Goal: Transaction & Acquisition: Purchase product/service

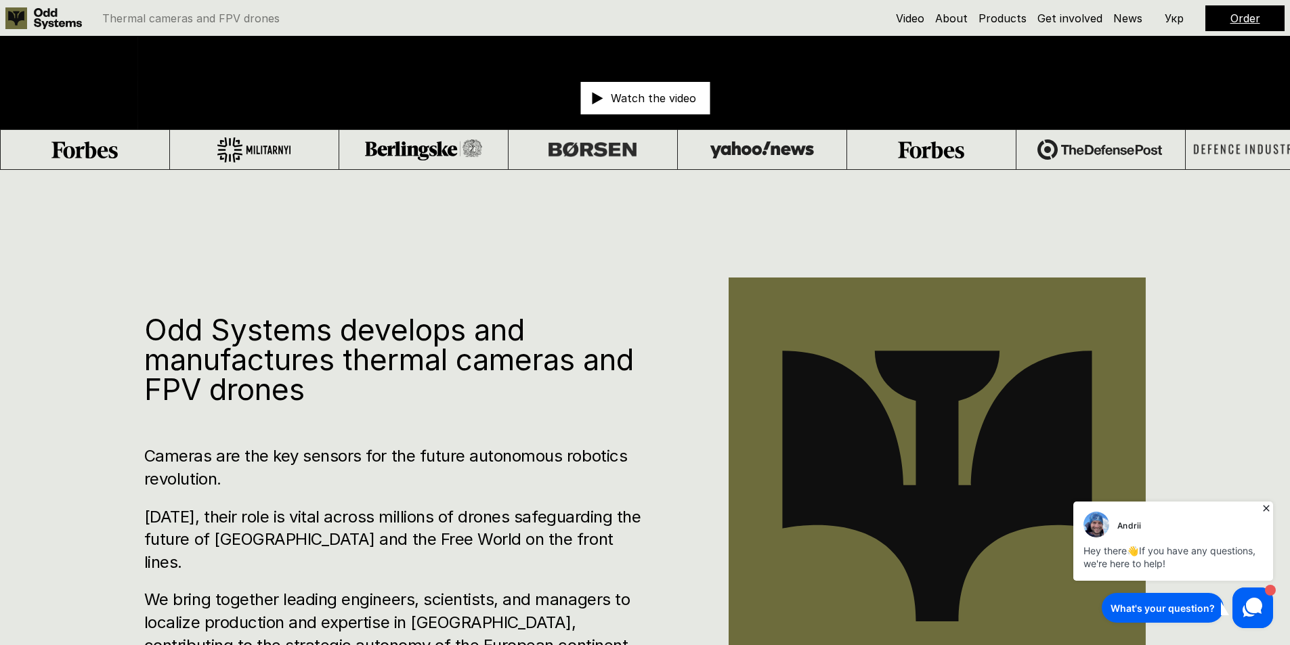
scroll to position [610, 0]
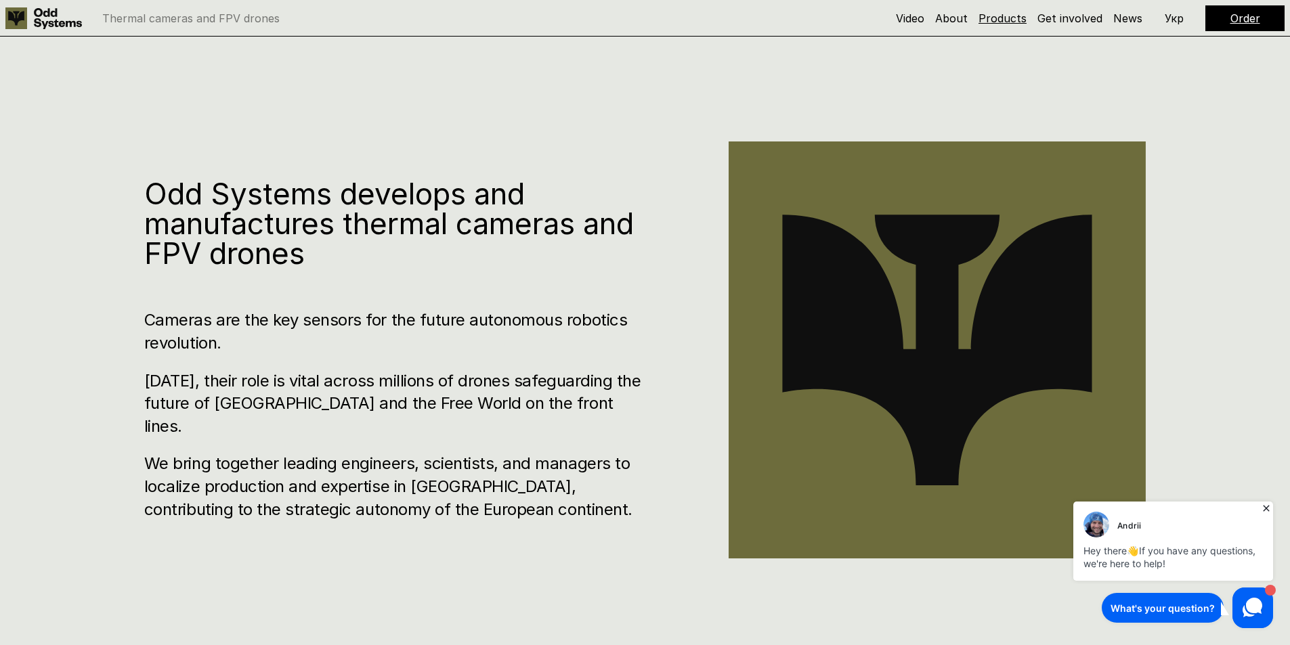
click at [1004, 17] on link "Products" at bounding box center [1003, 19] width 48 height 14
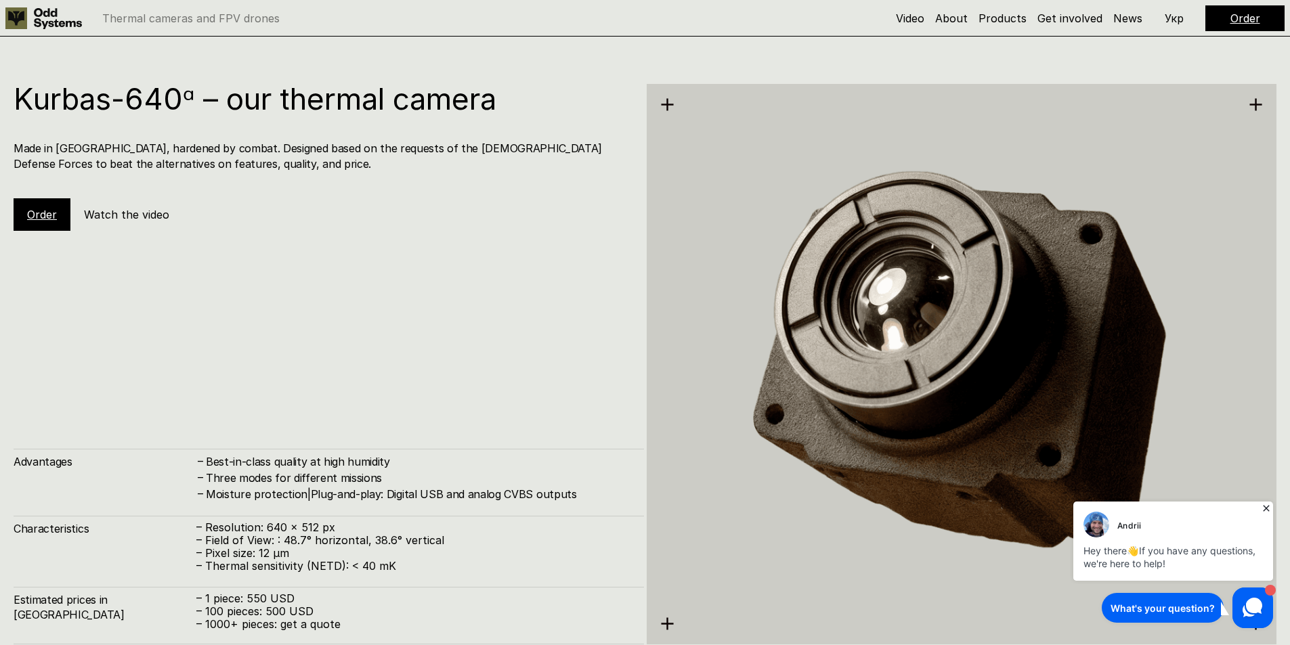
scroll to position [3388, 0]
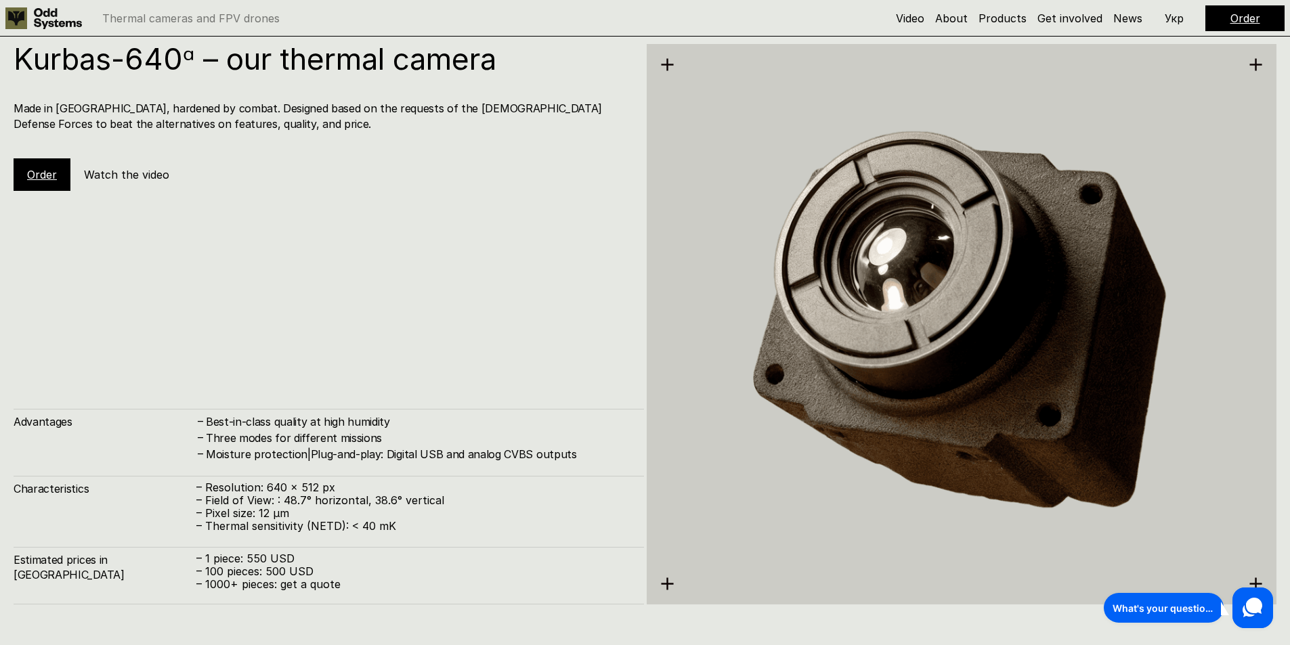
click at [30, 171] on link "Order" at bounding box center [42, 175] width 30 height 14
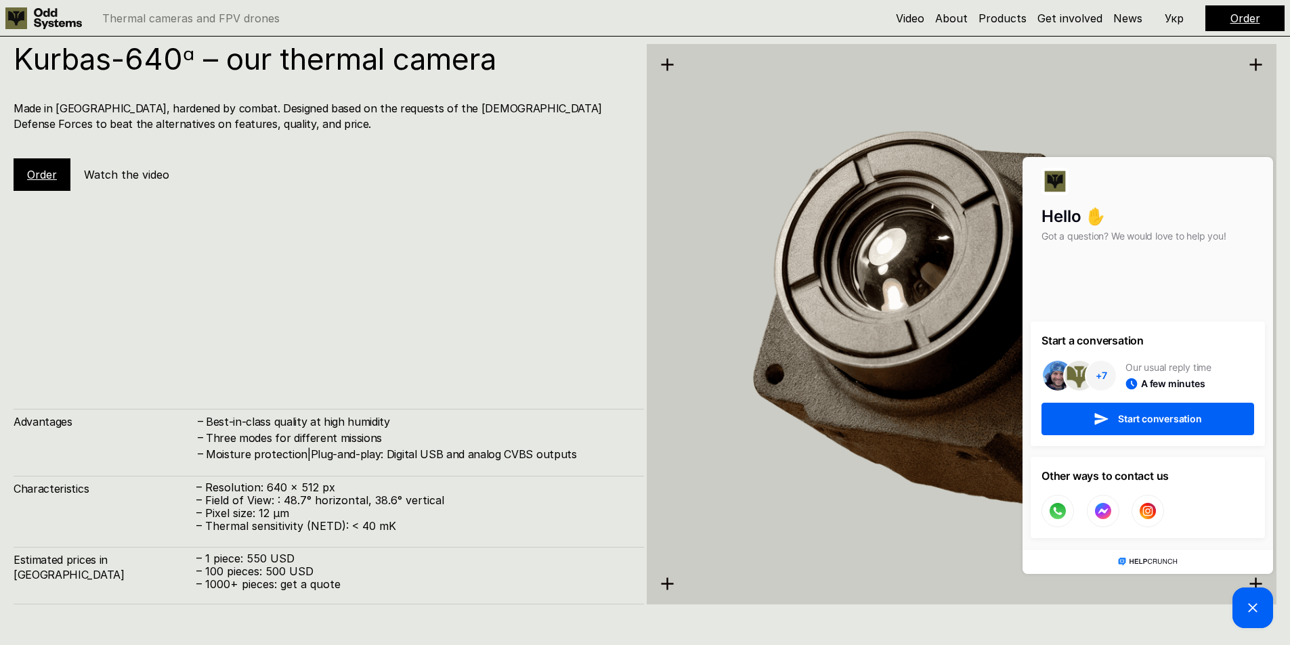
click at [41, 169] on link "Order" at bounding box center [42, 175] width 30 height 14
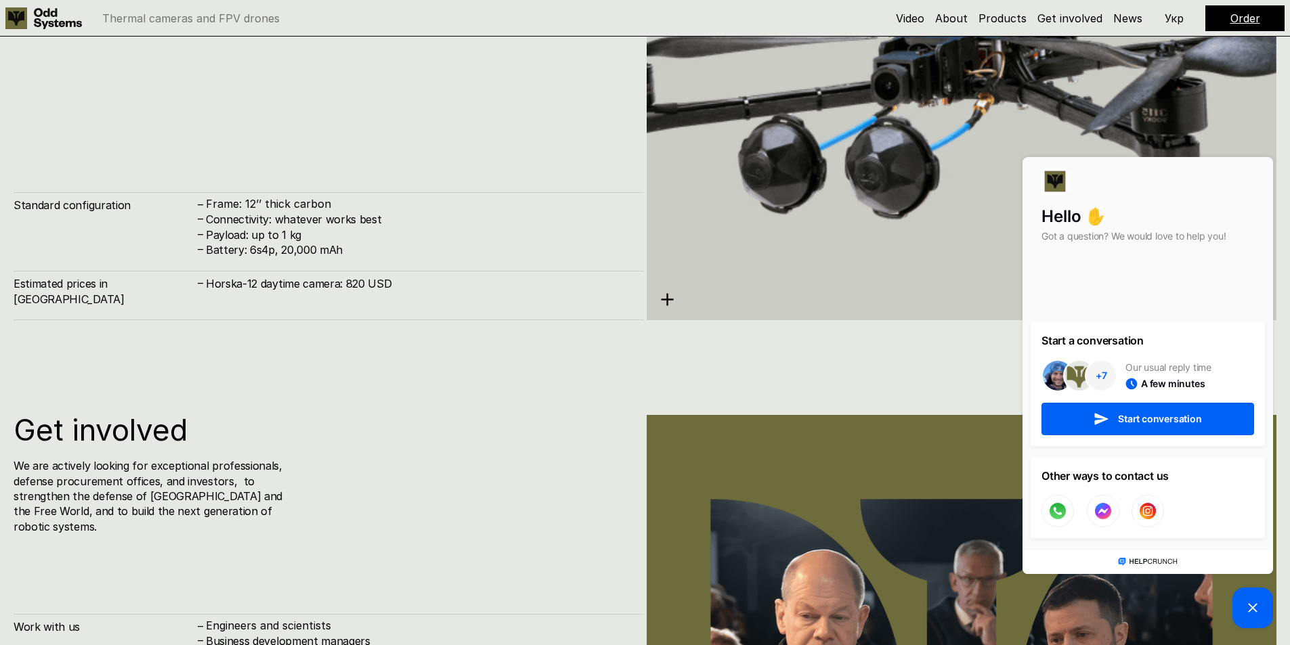
scroll to position [5866, 0]
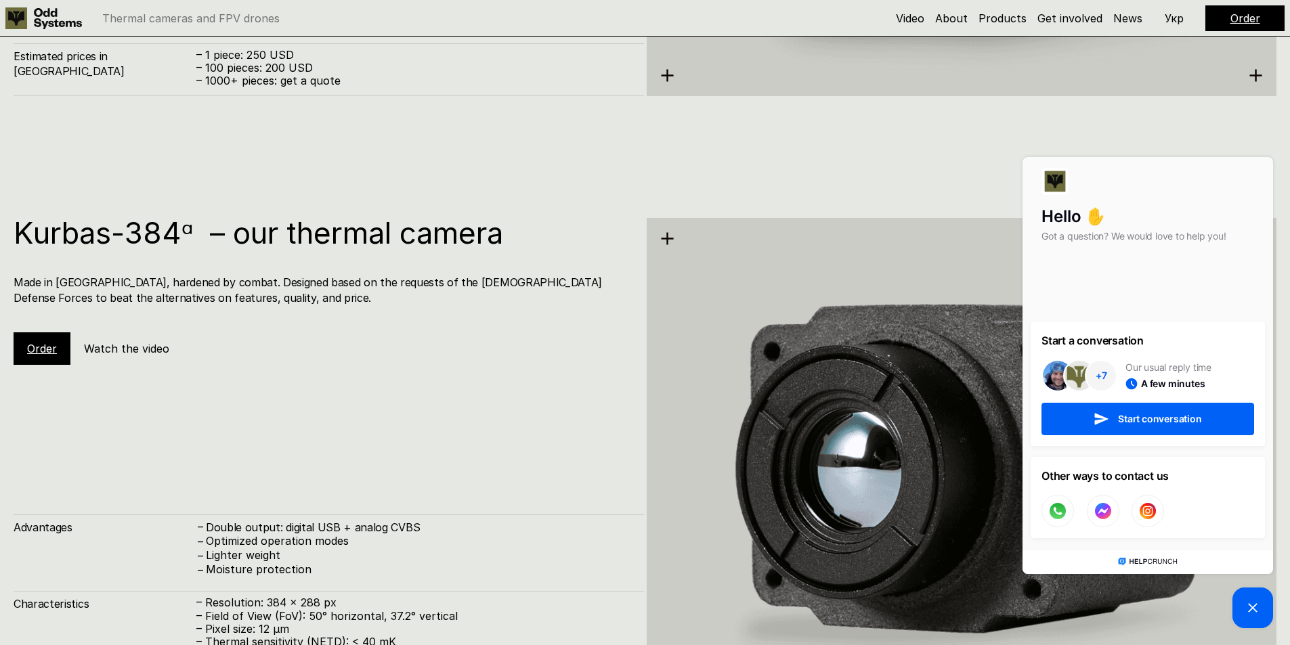
drag, startPoint x: 396, startPoint y: 414, endPoint x: 393, endPoint y: 149, distance: 264.8
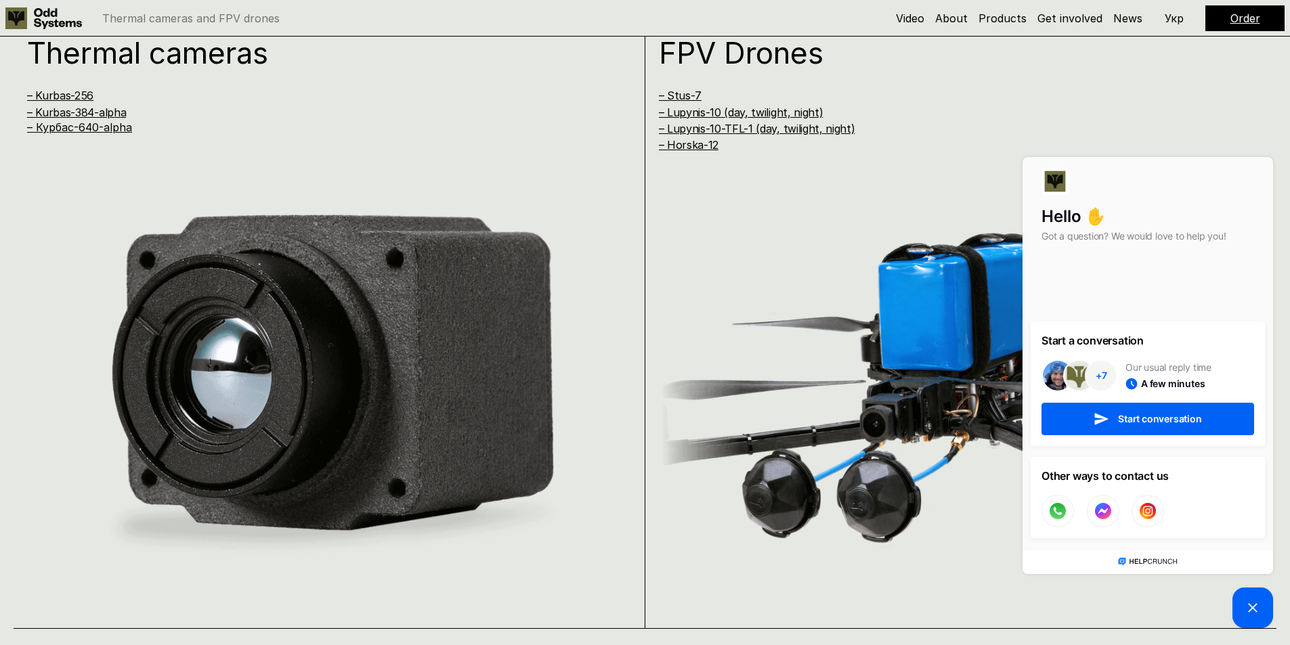
click at [89, 112] on link "– Kurbas-384-alpha" at bounding box center [76, 113] width 99 height 14
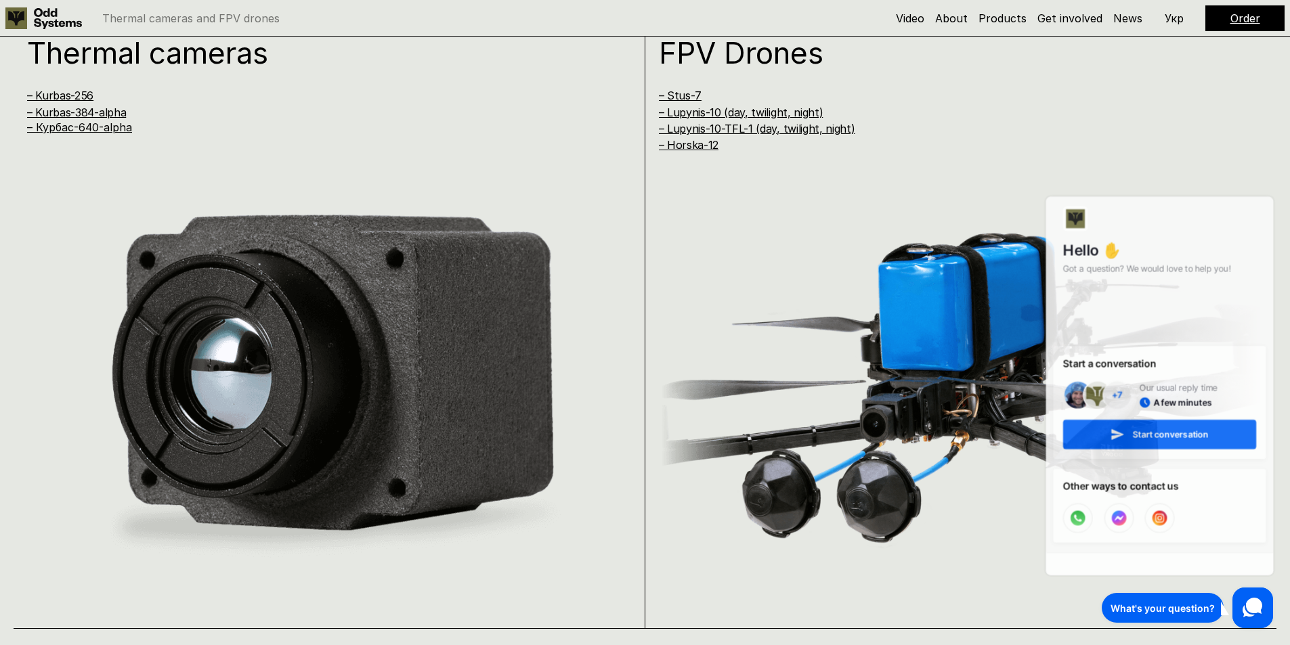
scroll to position [2580, 0]
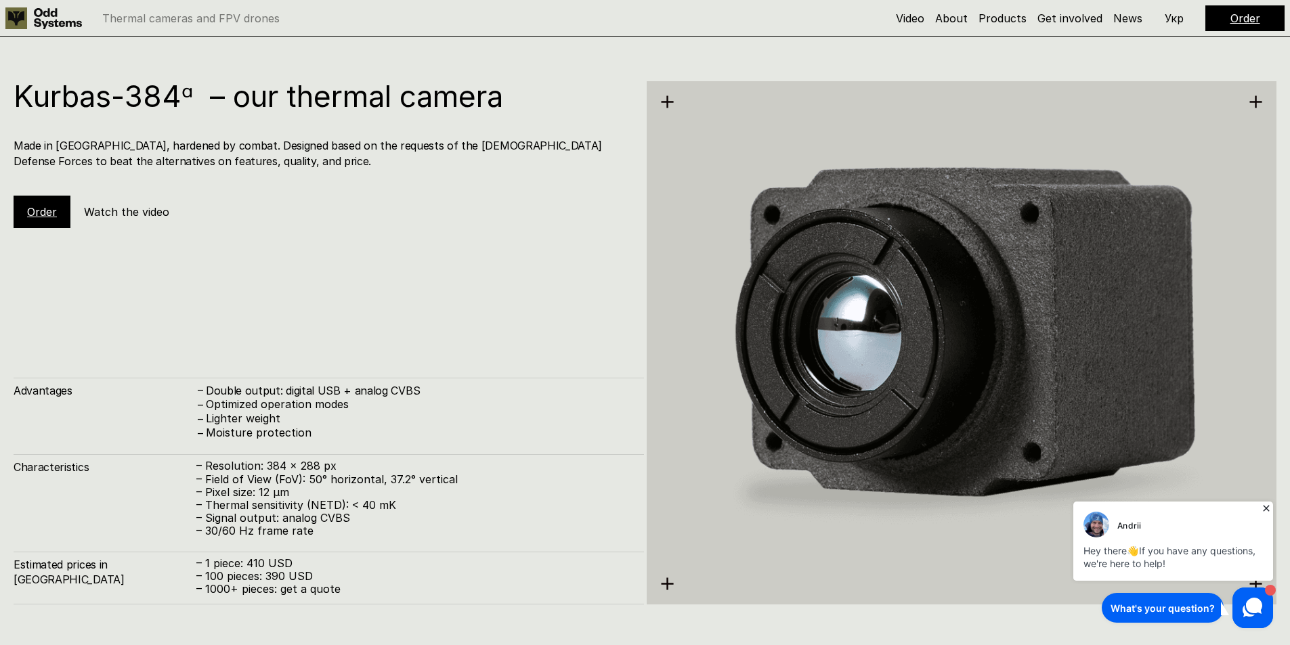
click at [33, 209] on link "Order" at bounding box center [42, 212] width 30 height 14
